Goal: Complete application form

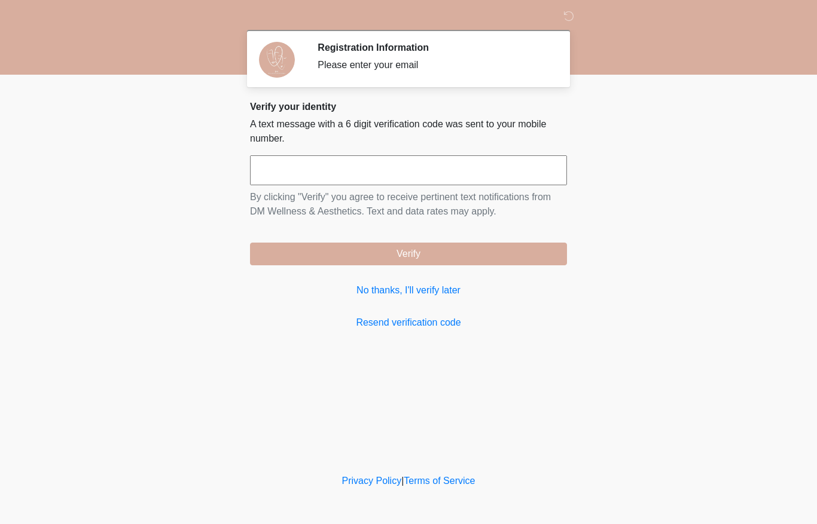
click at [536, 177] on input "text" at bounding box center [408, 170] width 317 height 30
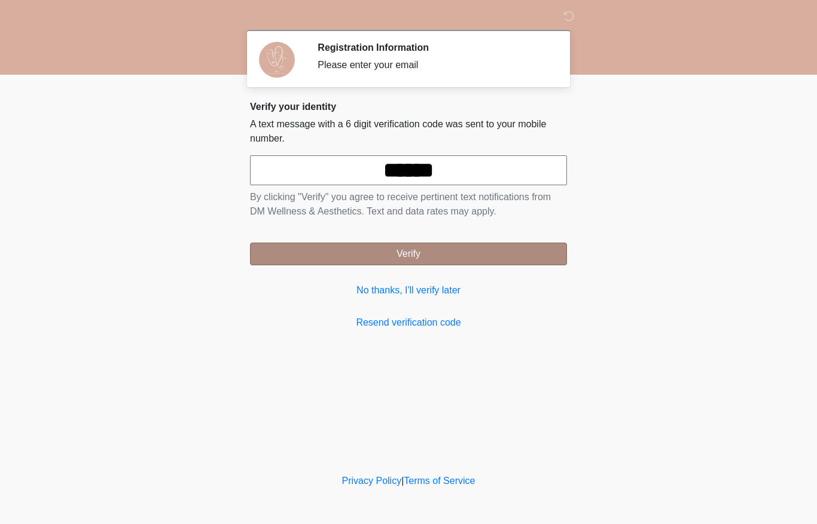
type input "******"
click at [445, 263] on button "Verify" at bounding box center [408, 254] width 317 height 23
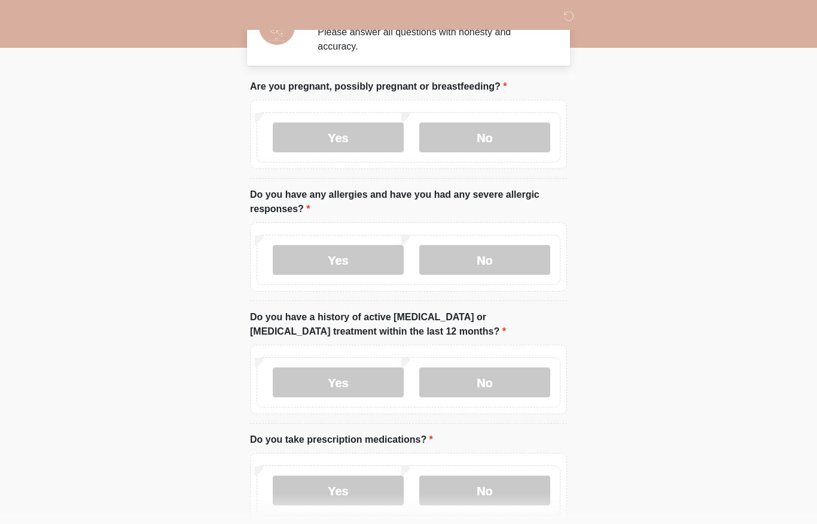
scroll to position [34, 0]
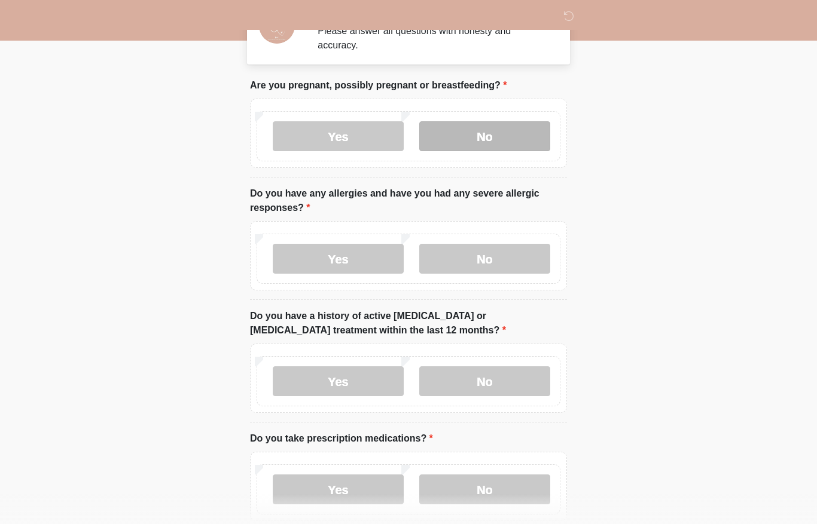
click at [513, 129] on label "No" at bounding box center [484, 136] width 131 height 30
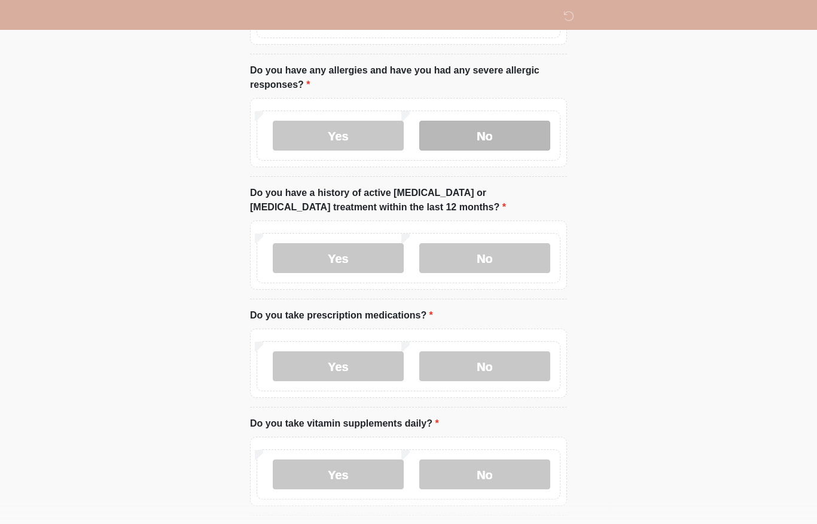
click at [486, 137] on label "No" at bounding box center [484, 136] width 131 height 30
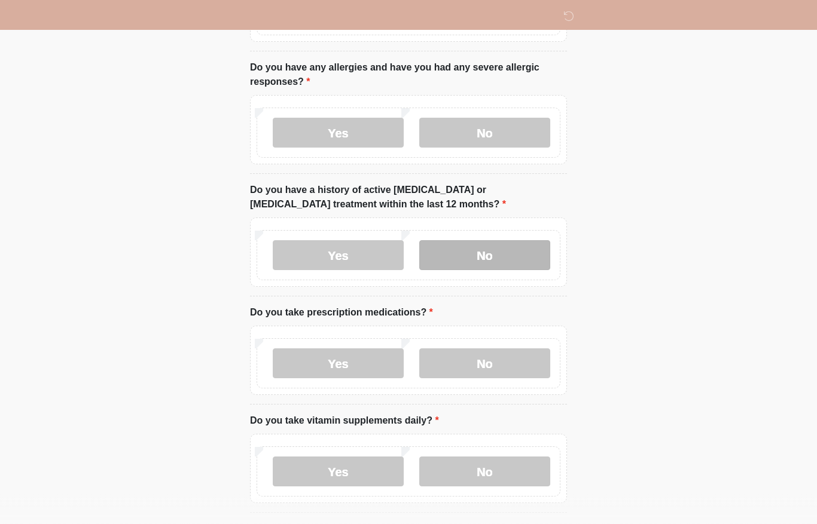
click at [505, 261] on label "No" at bounding box center [484, 256] width 131 height 30
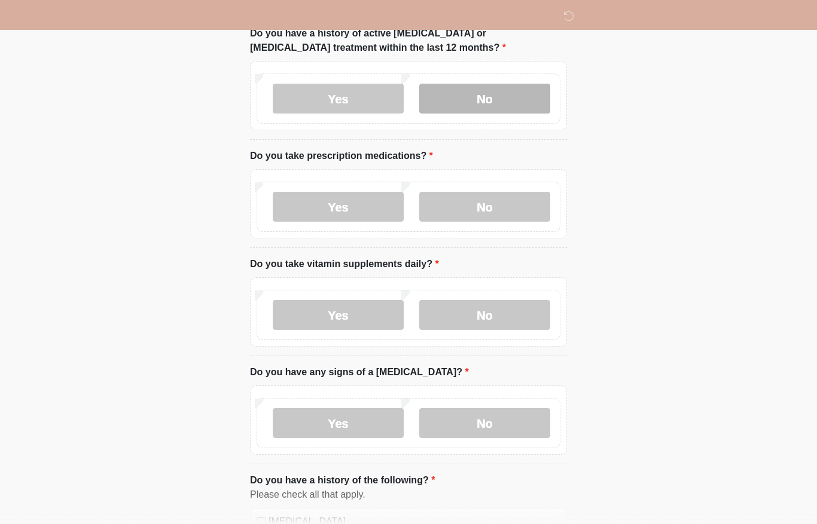
scroll to position [318, 0]
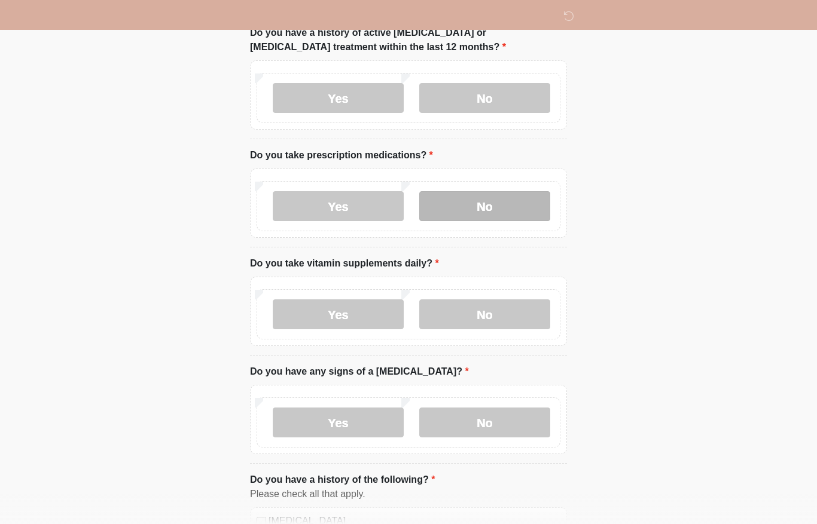
click at [455, 199] on label "No" at bounding box center [484, 206] width 131 height 30
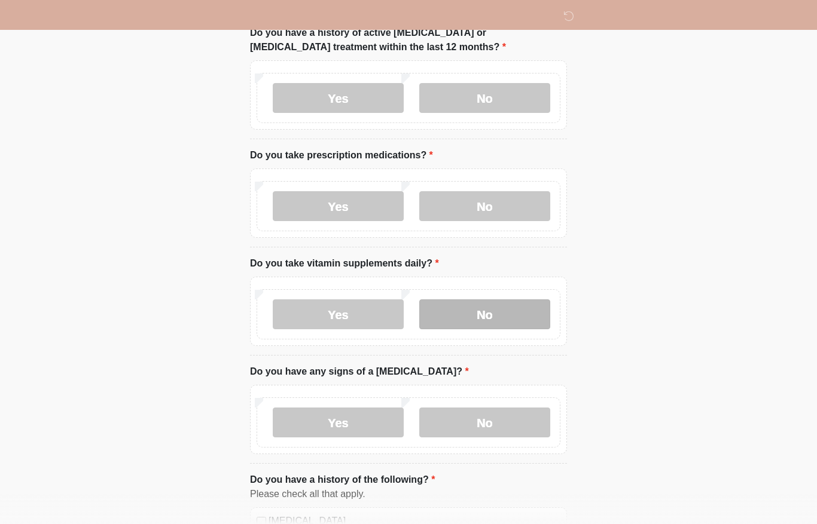
click at [490, 327] on label "No" at bounding box center [484, 315] width 131 height 30
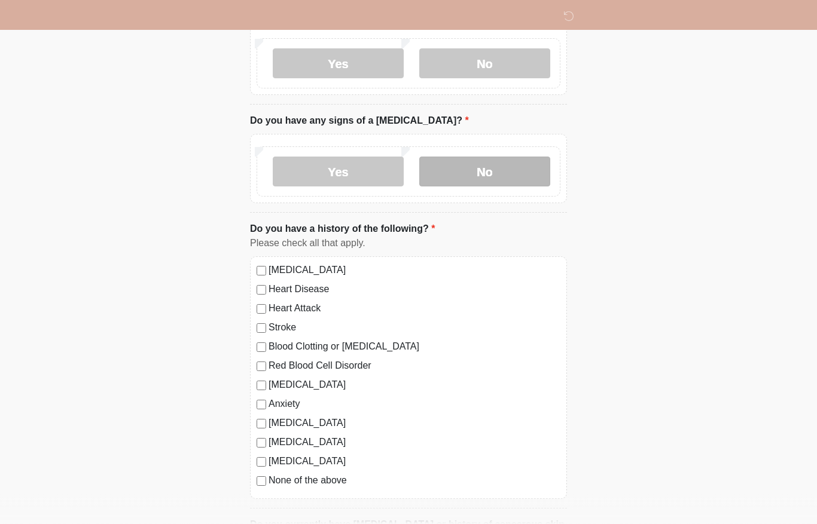
click at [487, 164] on label "No" at bounding box center [484, 172] width 131 height 30
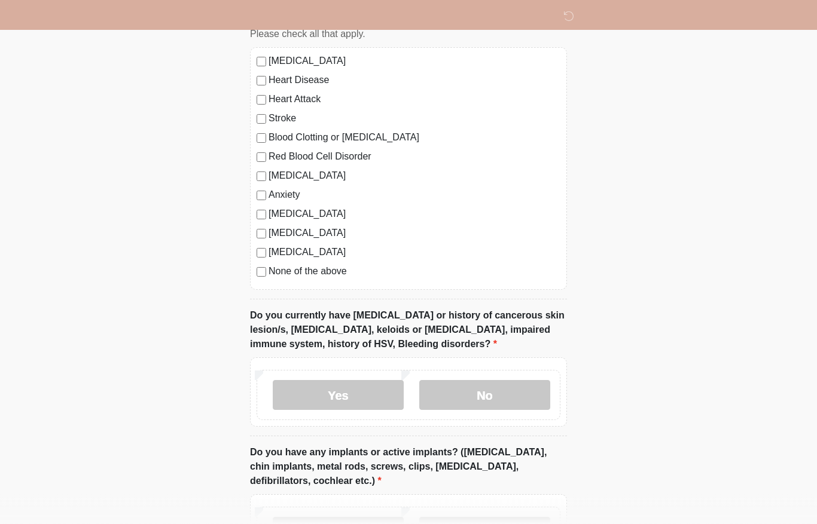
scroll to position [780, 0]
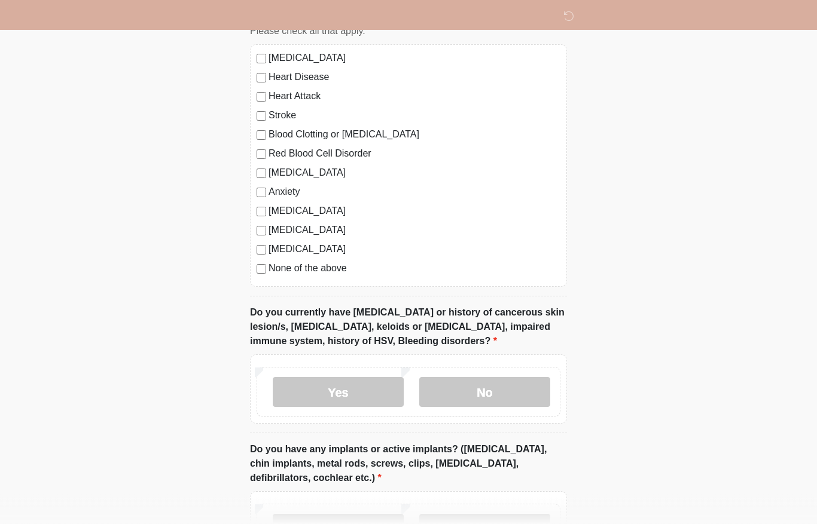
click at [315, 272] on label "None of the above" at bounding box center [415, 269] width 292 height 14
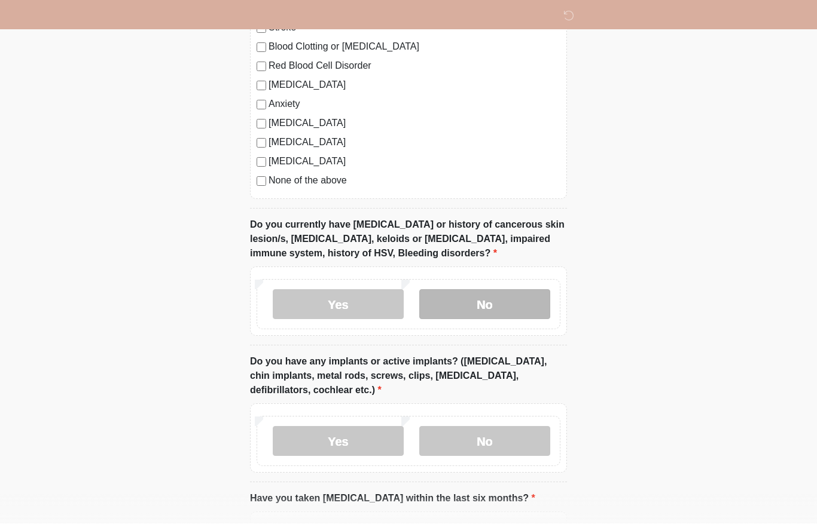
click at [500, 305] on label "No" at bounding box center [484, 305] width 131 height 30
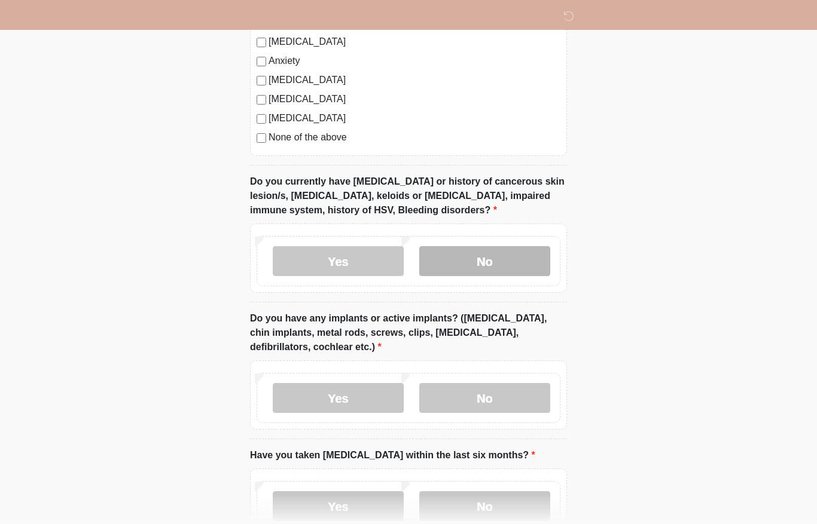
scroll to position [967, 0]
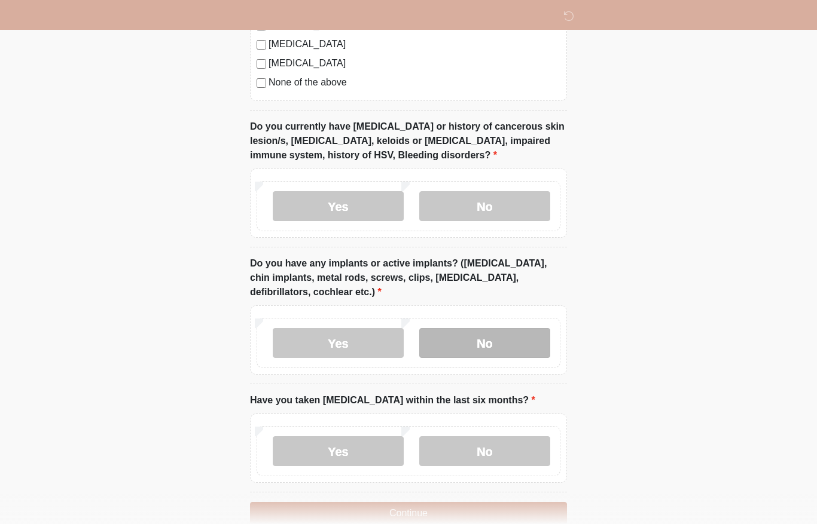
click at [505, 338] on label "No" at bounding box center [484, 343] width 131 height 30
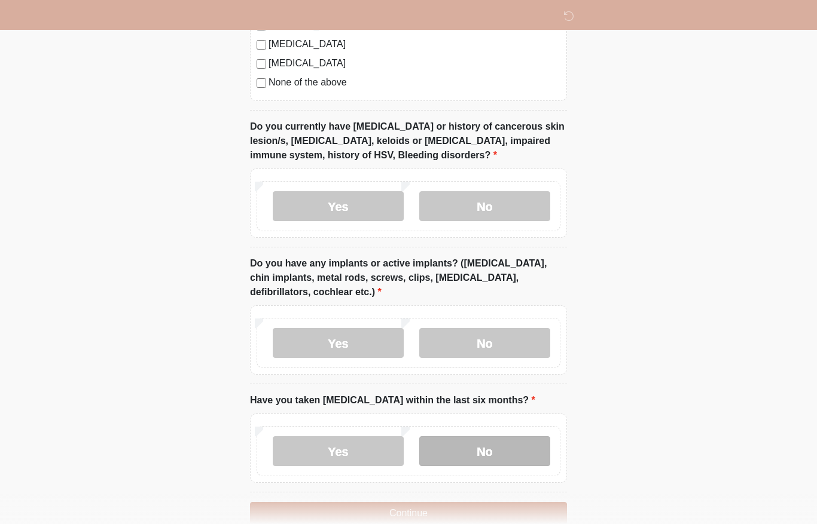
click at [495, 455] on label "No" at bounding box center [484, 452] width 131 height 30
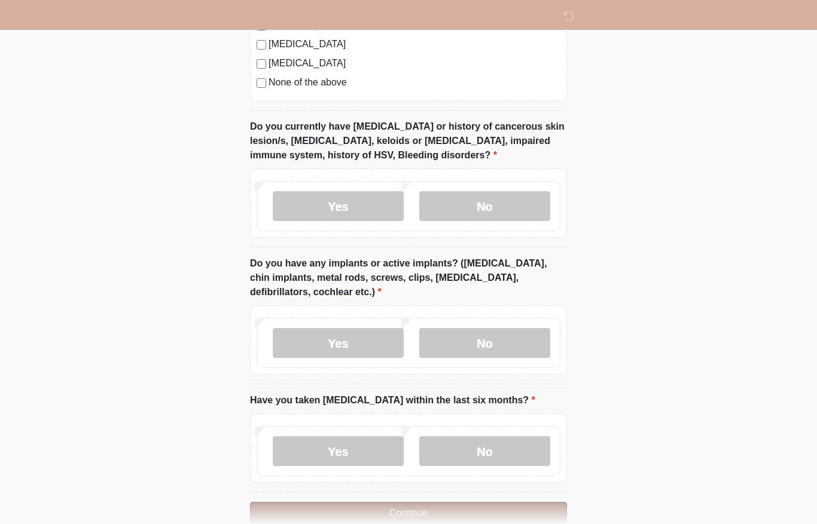
click at [470, 514] on button "Continue" at bounding box center [408, 513] width 317 height 23
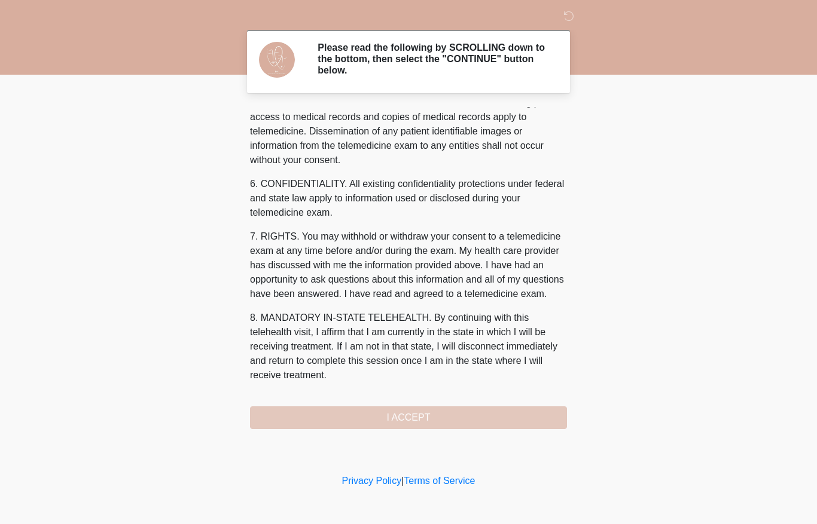
scroll to position [423, 0]
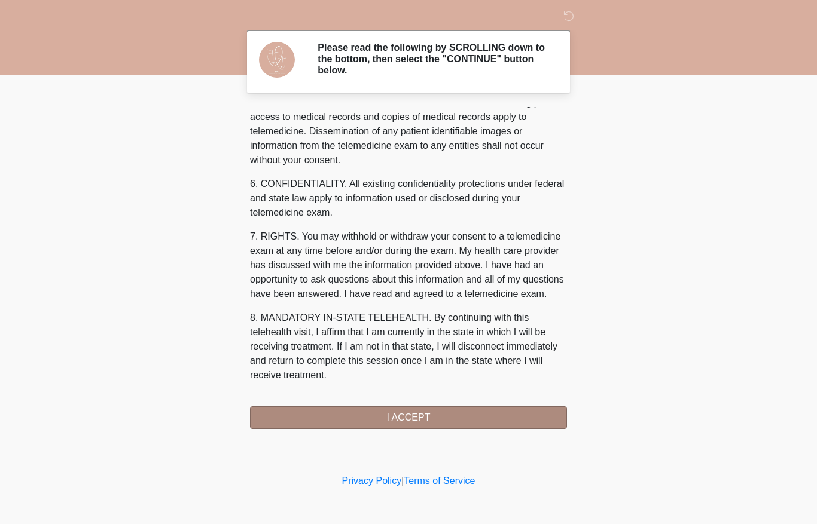
click at [428, 416] on button "I ACCEPT" at bounding box center [408, 418] width 317 height 23
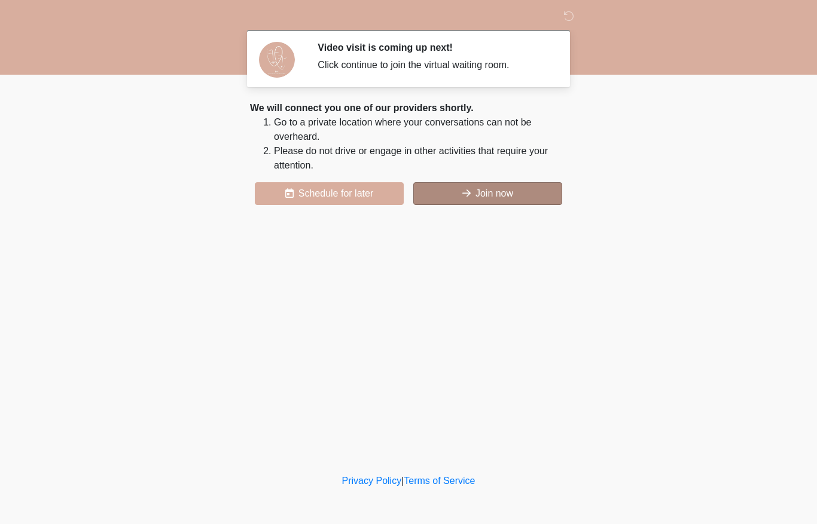
click at [511, 197] on button "Join now" at bounding box center [487, 193] width 149 height 23
